Goal: Information Seeking & Learning: Find specific fact

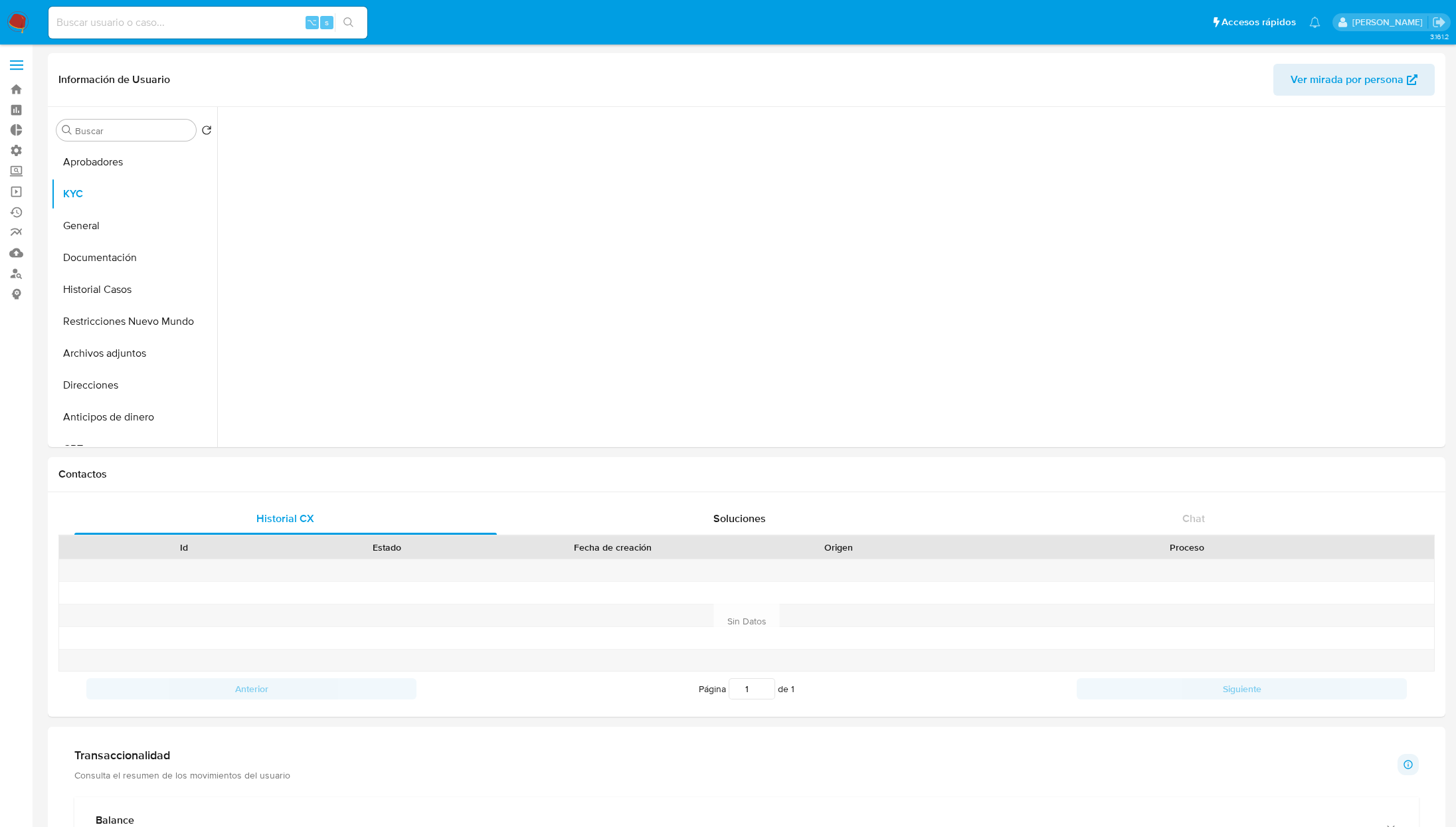
select select "10"
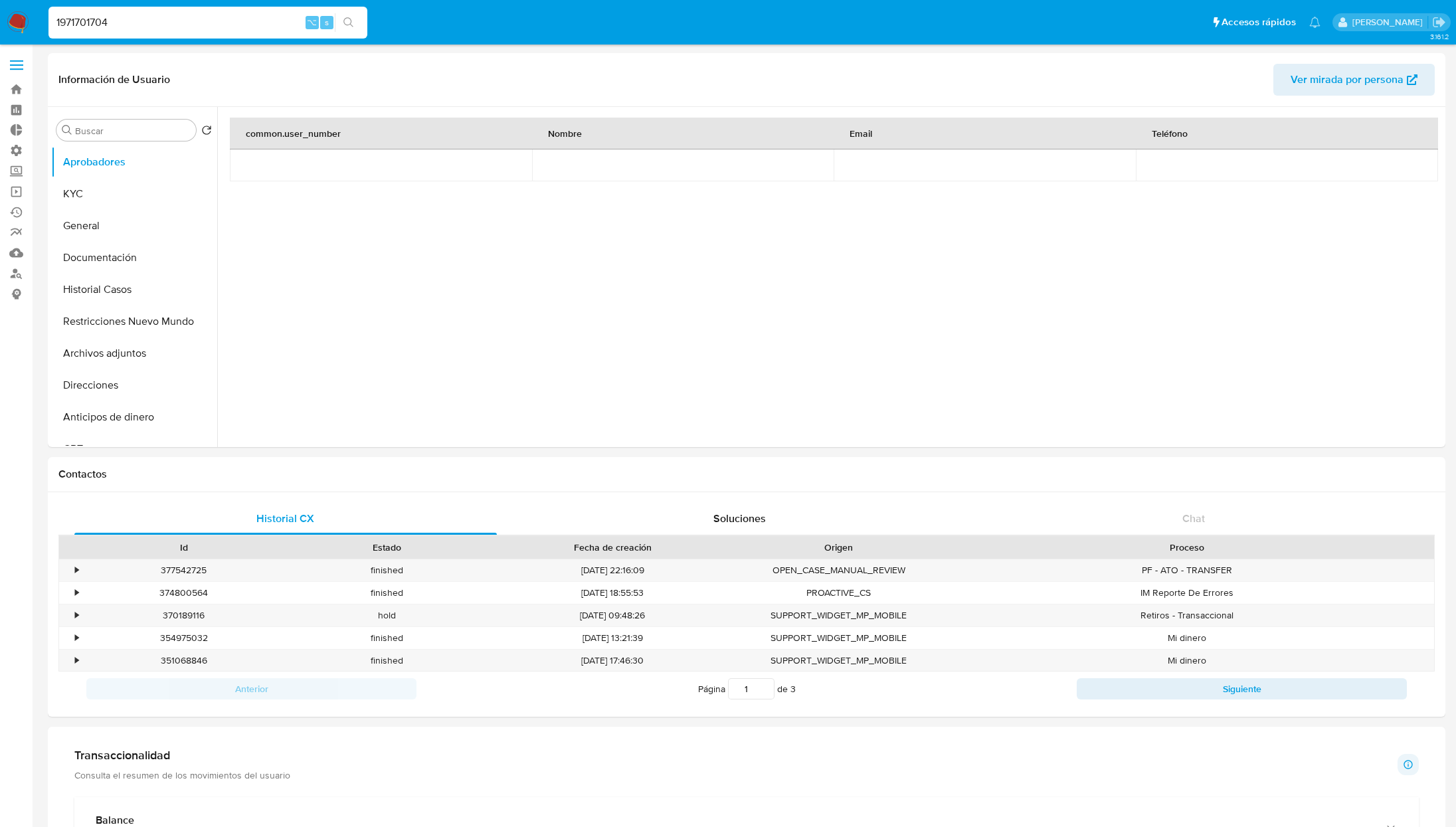
select select "10"
click at [217, 21] on input "1971701704" at bounding box center [207, 23] width 319 height 17
paste input "2114907472"
type input "2114907472"
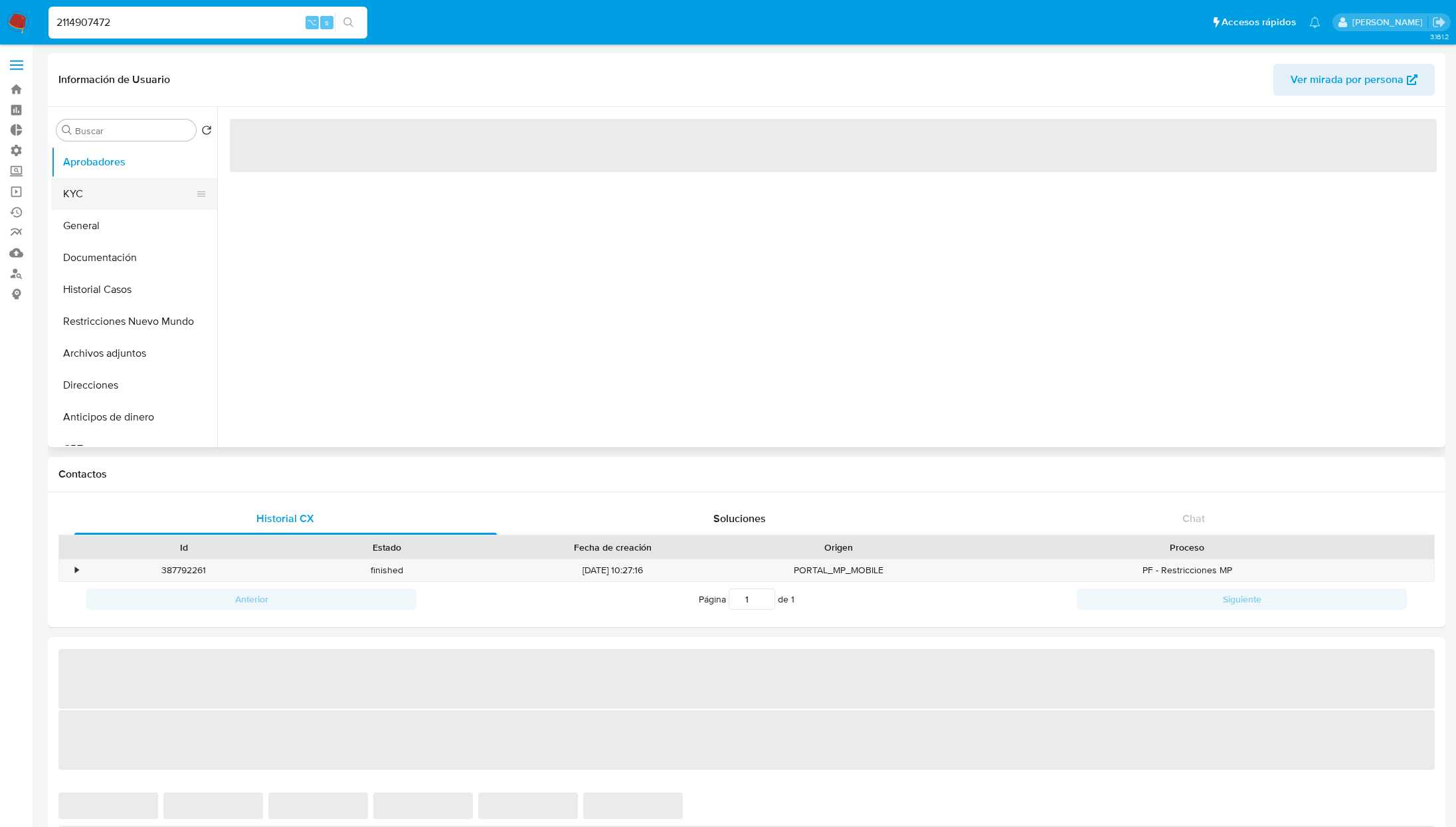
select select "10"
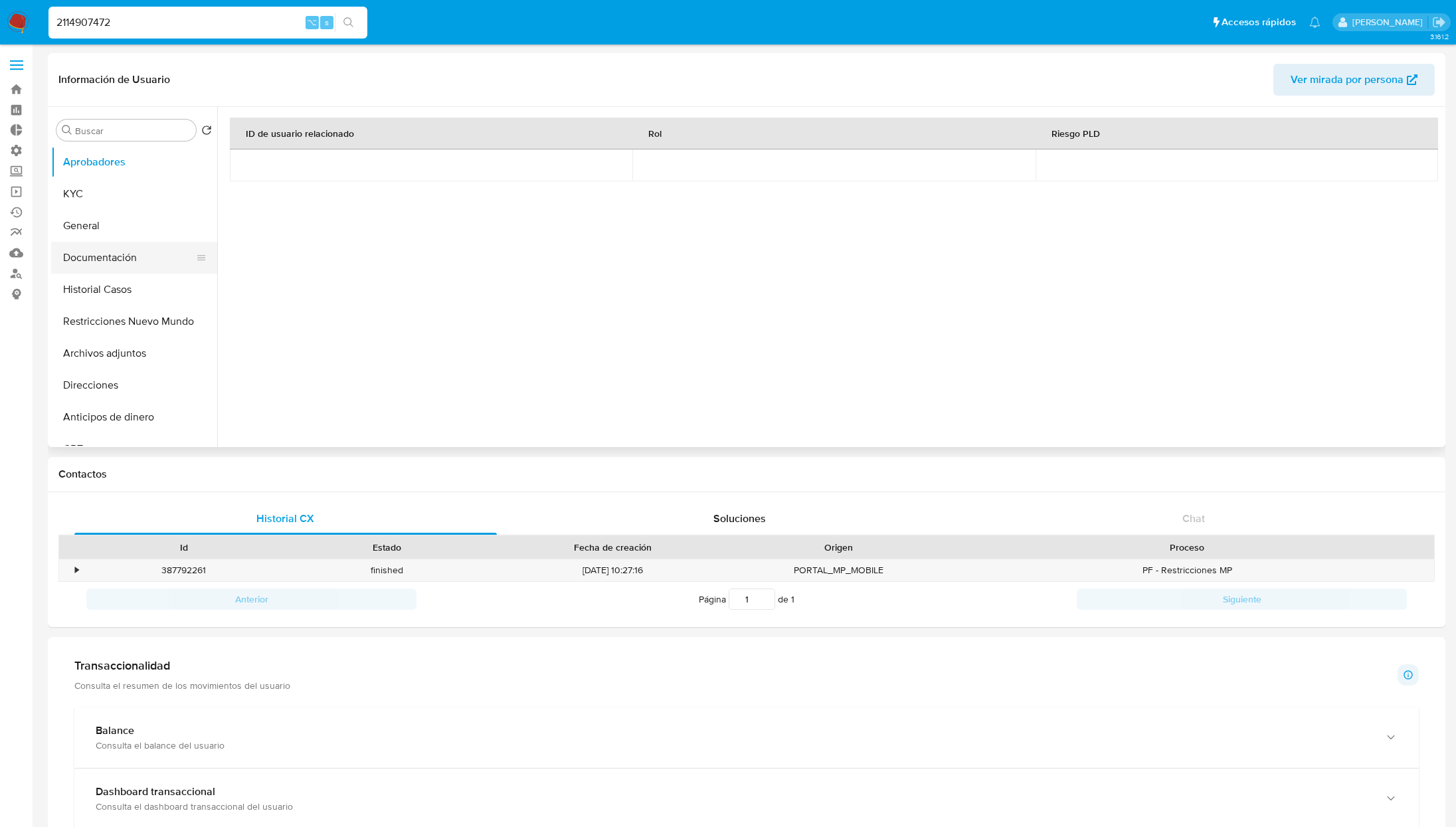
click at [115, 245] on button "Documentación" at bounding box center [129, 257] width 155 height 32
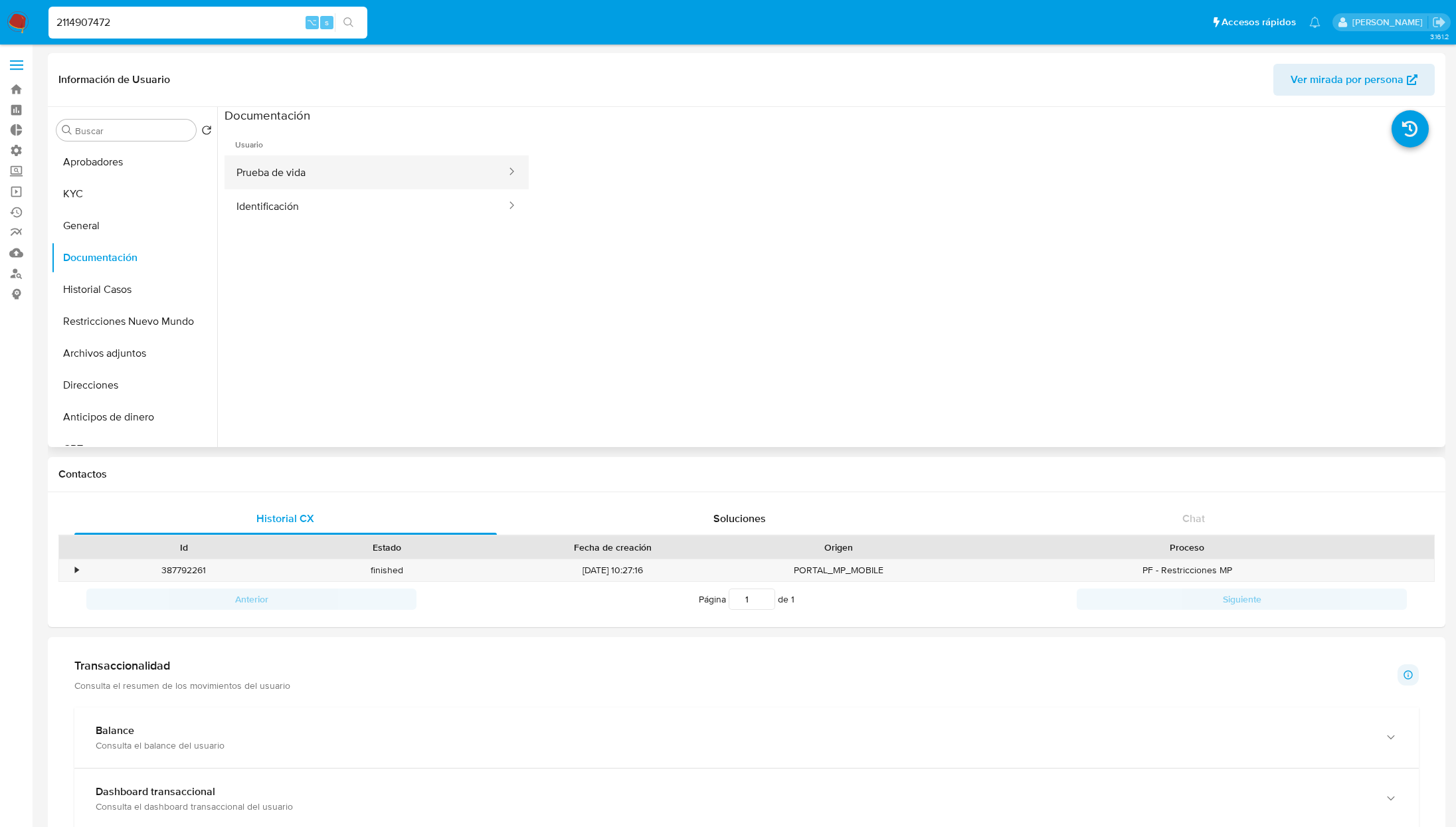
click at [304, 165] on button "Prueba de vida" at bounding box center [366, 172] width 283 height 34
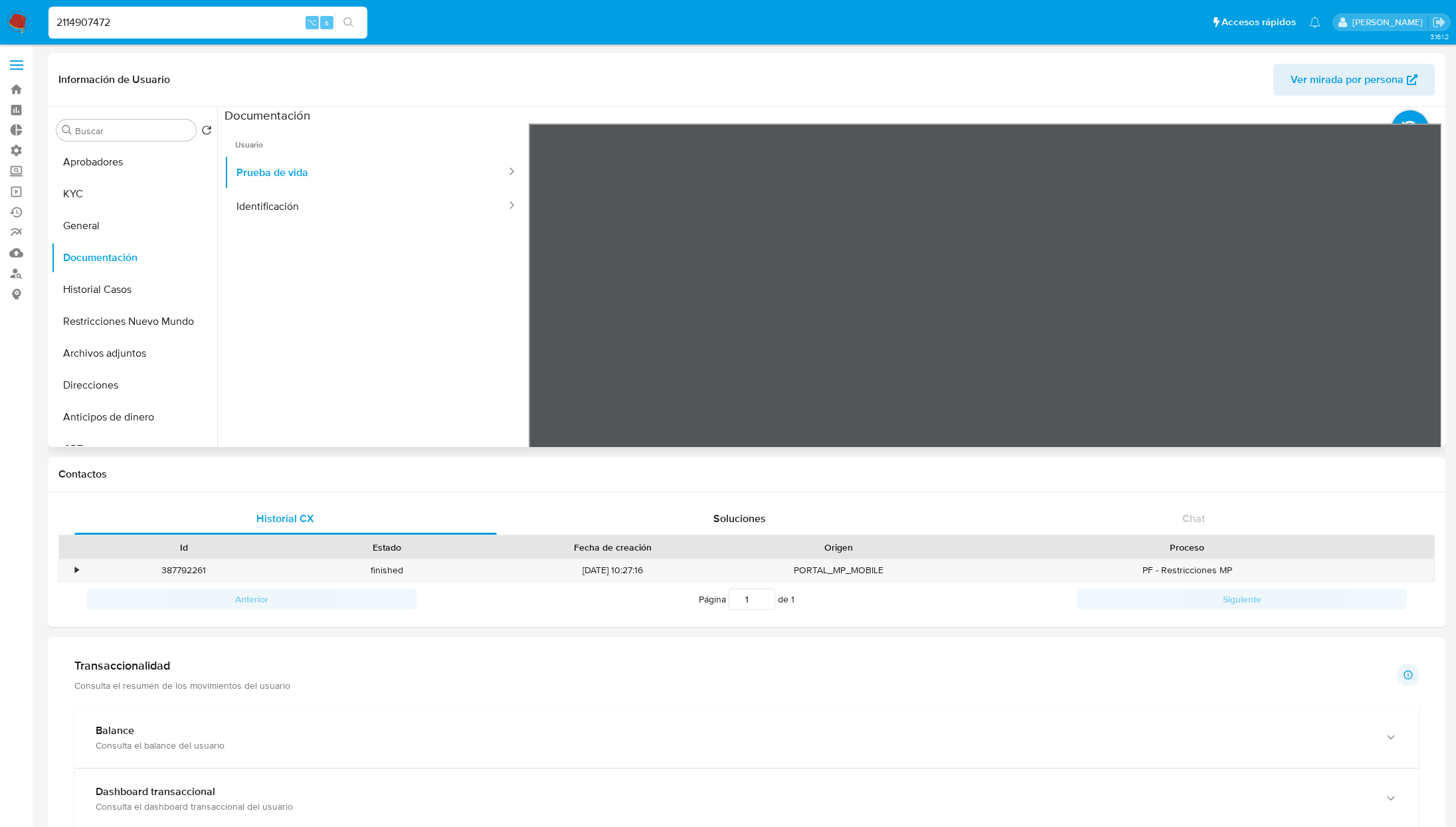
click at [1214, 203] on div at bounding box center [985, 341] width 913 height 436
click at [385, 200] on button "Identificación" at bounding box center [366, 207] width 283 height 34
click at [123, 187] on button "KYC" at bounding box center [129, 193] width 155 height 32
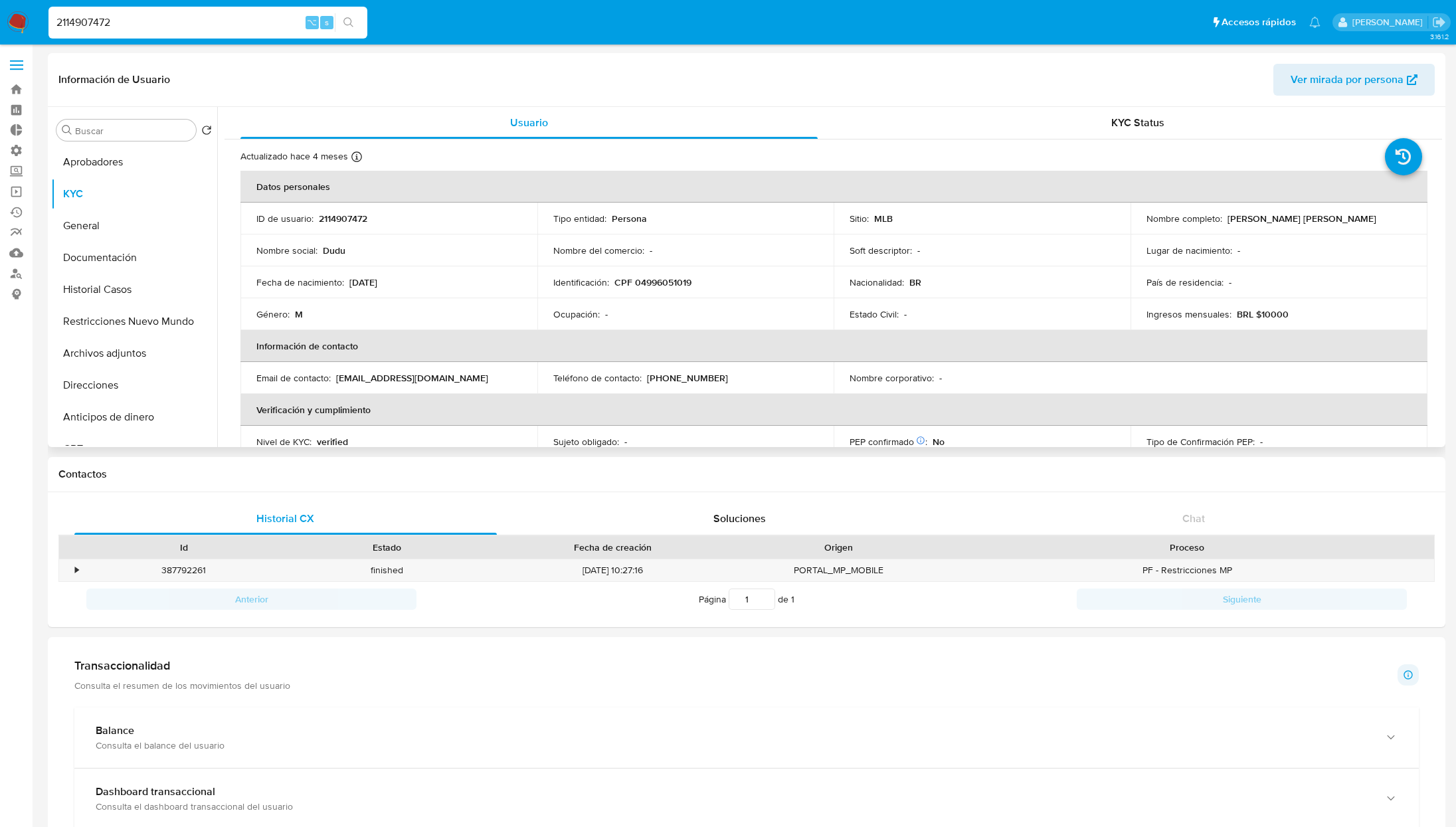
click at [1300, 210] on td "Nombre completo : Carlos Eduardo Cazara da Silva" at bounding box center [1279, 218] width 297 height 32
click at [1292, 223] on p "Carlos Eduardo Cazara da Silva" at bounding box center [1302, 218] width 149 height 12
drag, startPoint x: 1364, startPoint y: 217, endPoint x: 1226, endPoint y: 221, distance: 138.1
click at [1226, 221] on div "Nombre completo : Carlos Eduardo Cazara da Silva" at bounding box center [1279, 218] width 265 height 12
copy p "Carlos Eduardo Cazara da Silva"
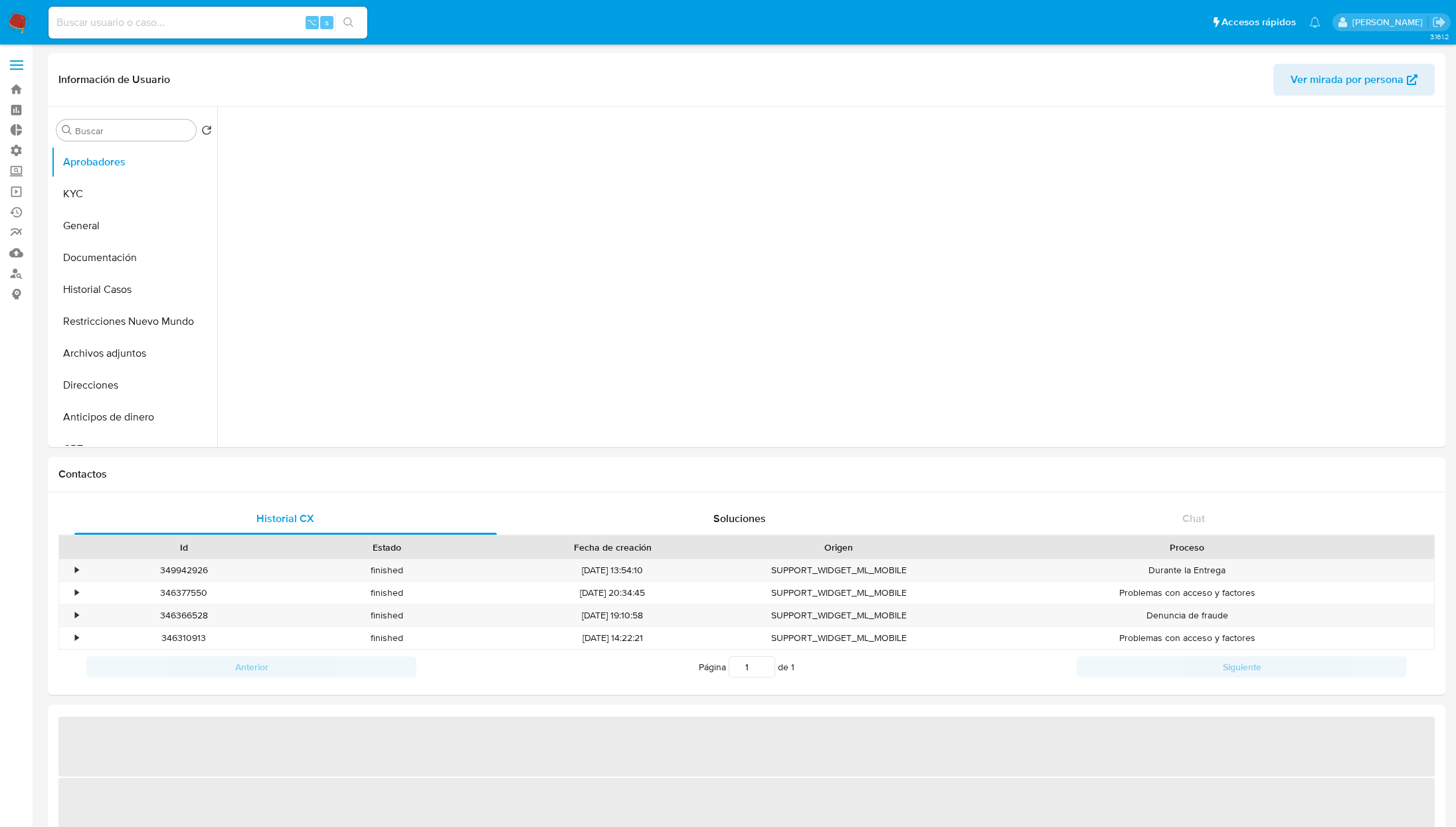
select select "10"
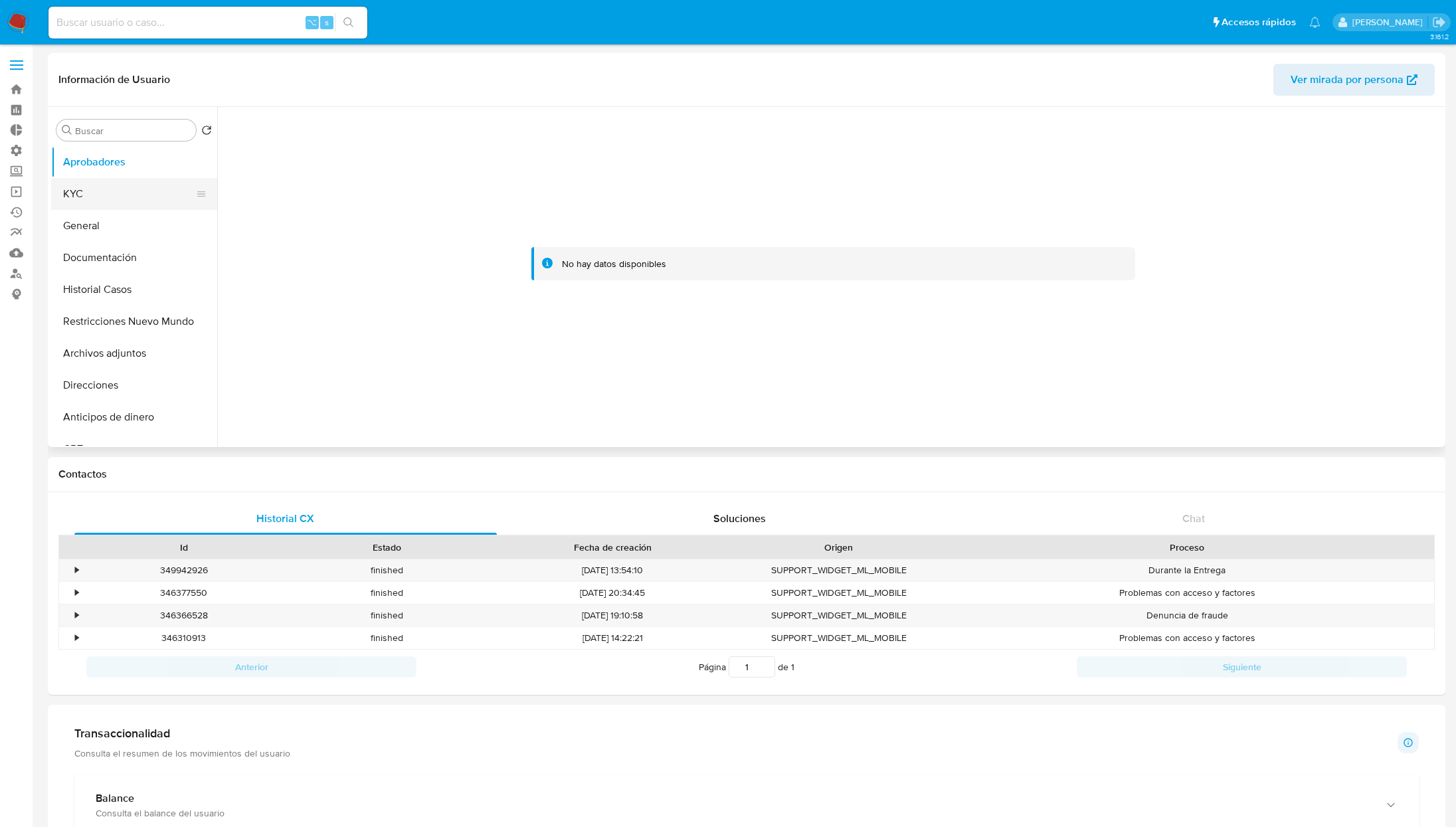
click at [99, 189] on button "KYC" at bounding box center [129, 193] width 155 height 32
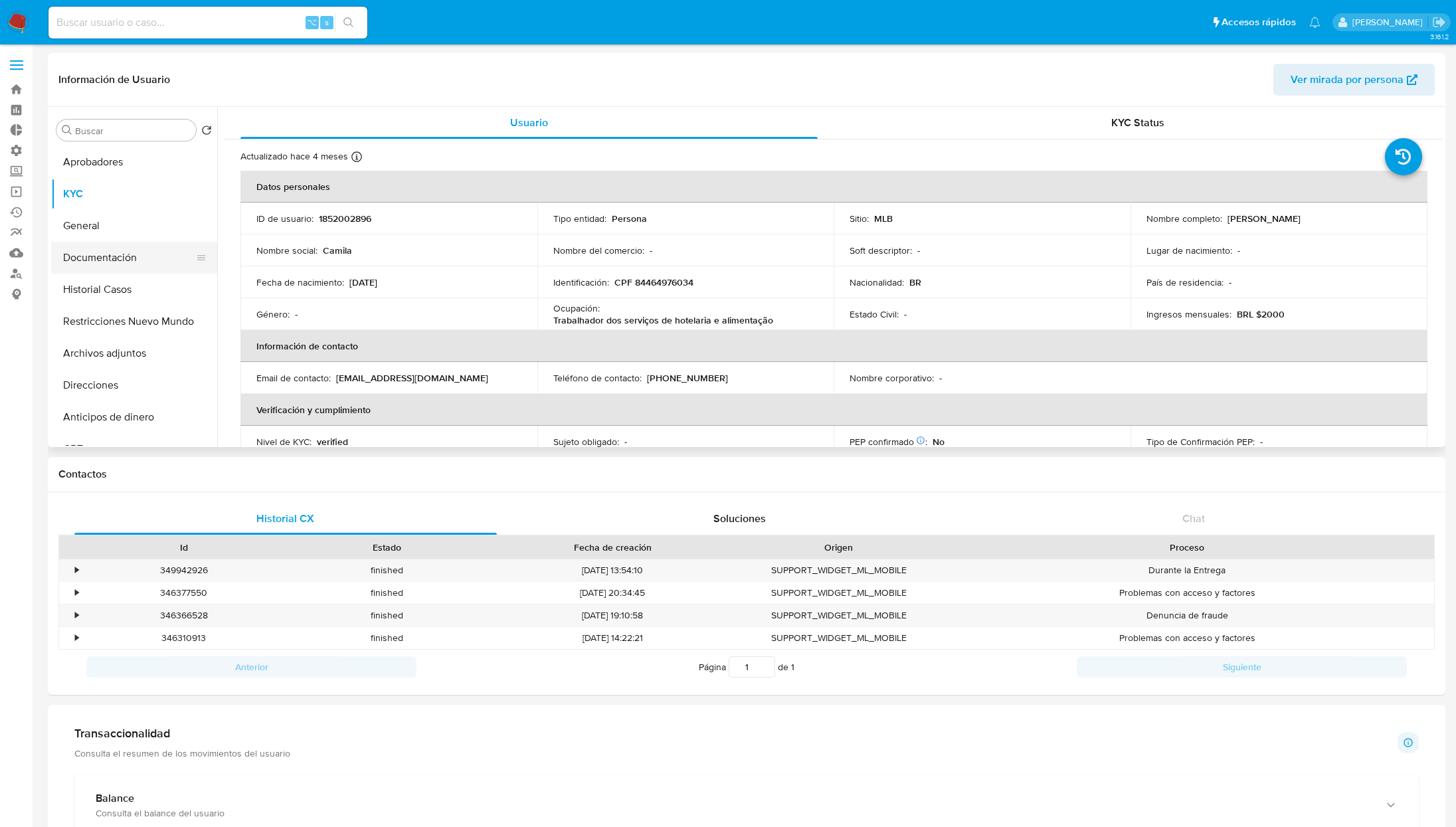
click at [116, 262] on button "Documentación" at bounding box center [129, 257] width 155 height 32
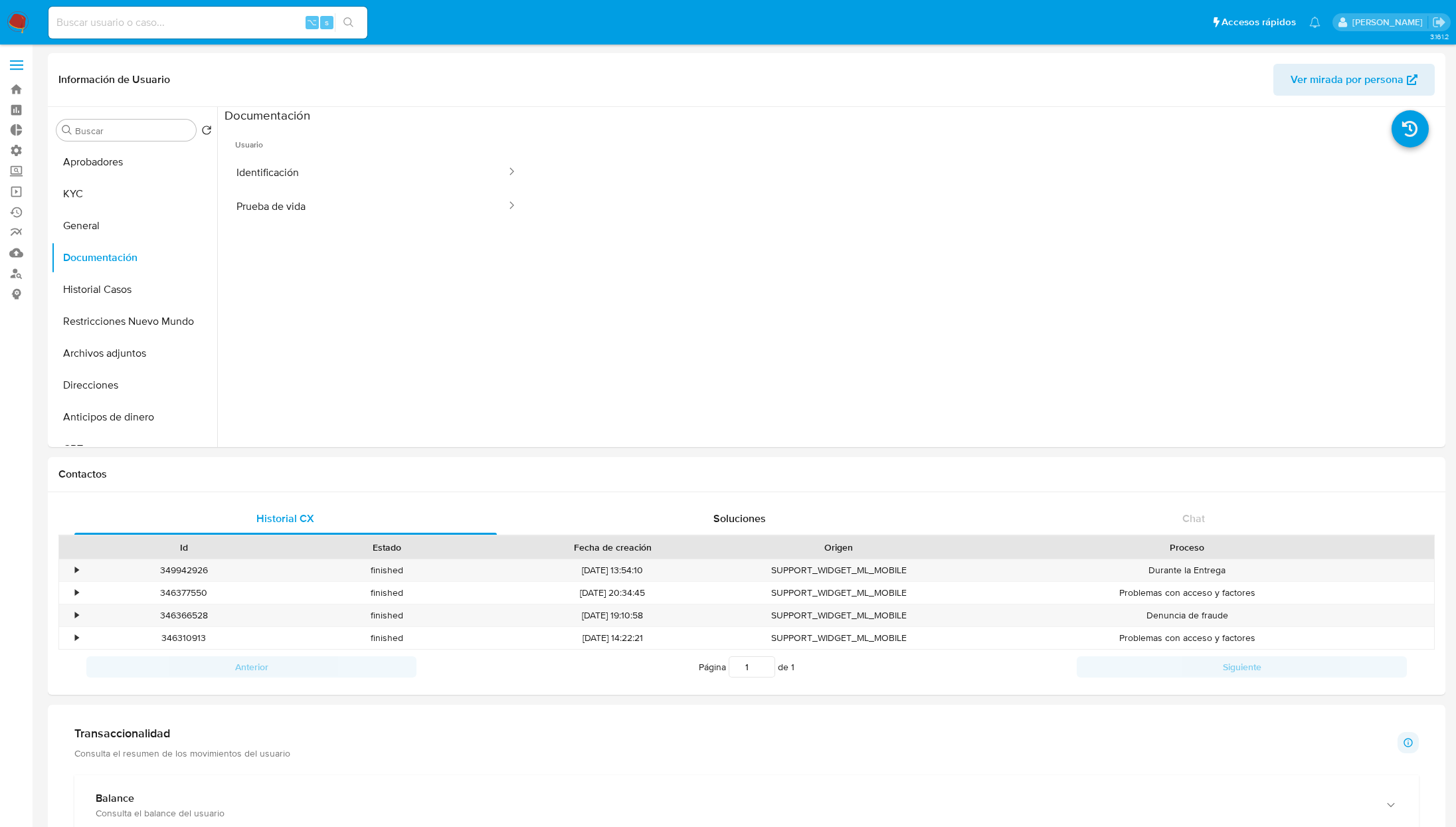
click at [365, 182] on button "Identificación" at bounding box center [366, 172] width 283 height 34
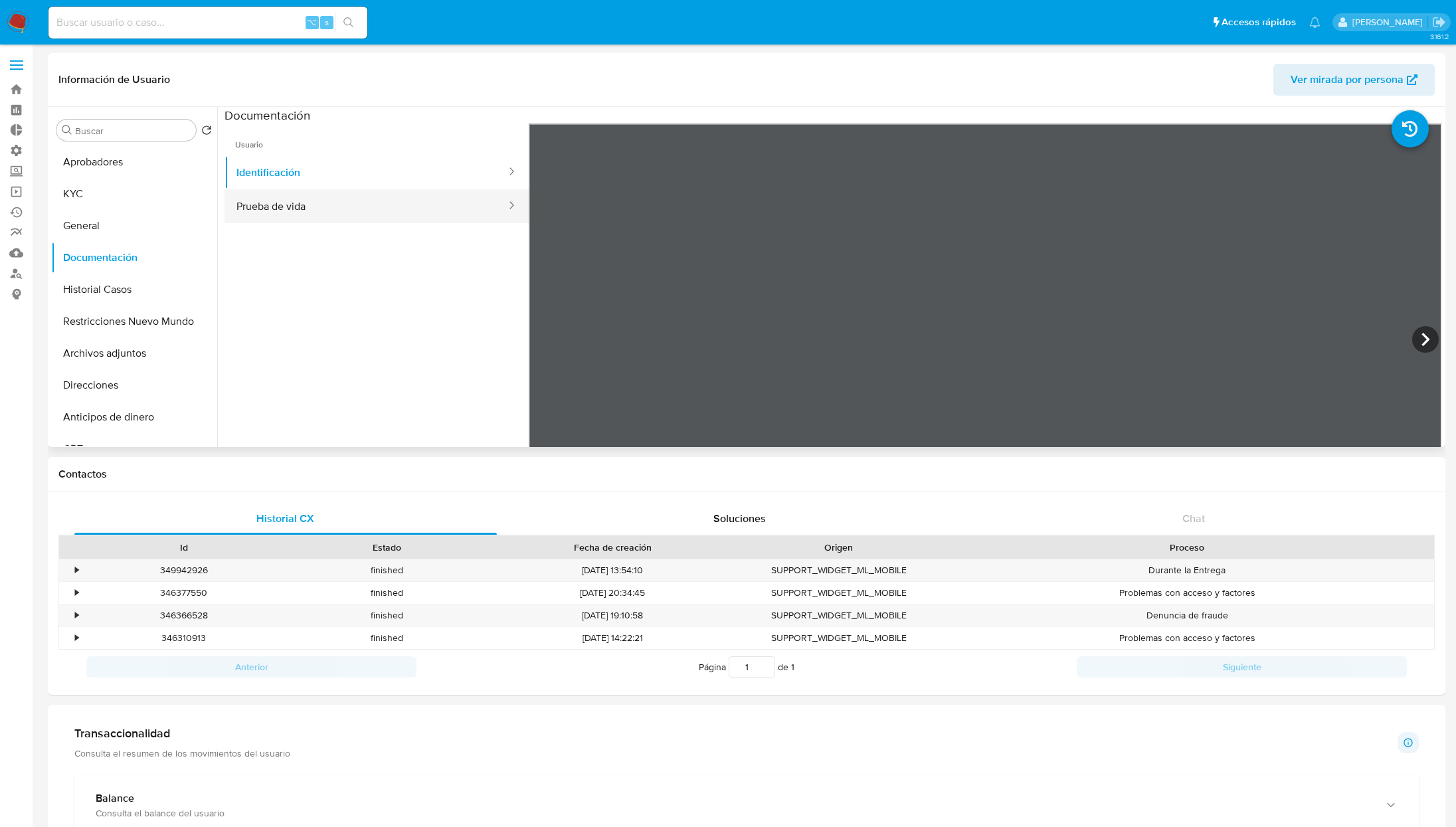
click at [351, 210] on button "Prueba de vida" at bounding box center [366, 207] width 283 height 34
